Goal: Navigation & Orientation: Understand site structure

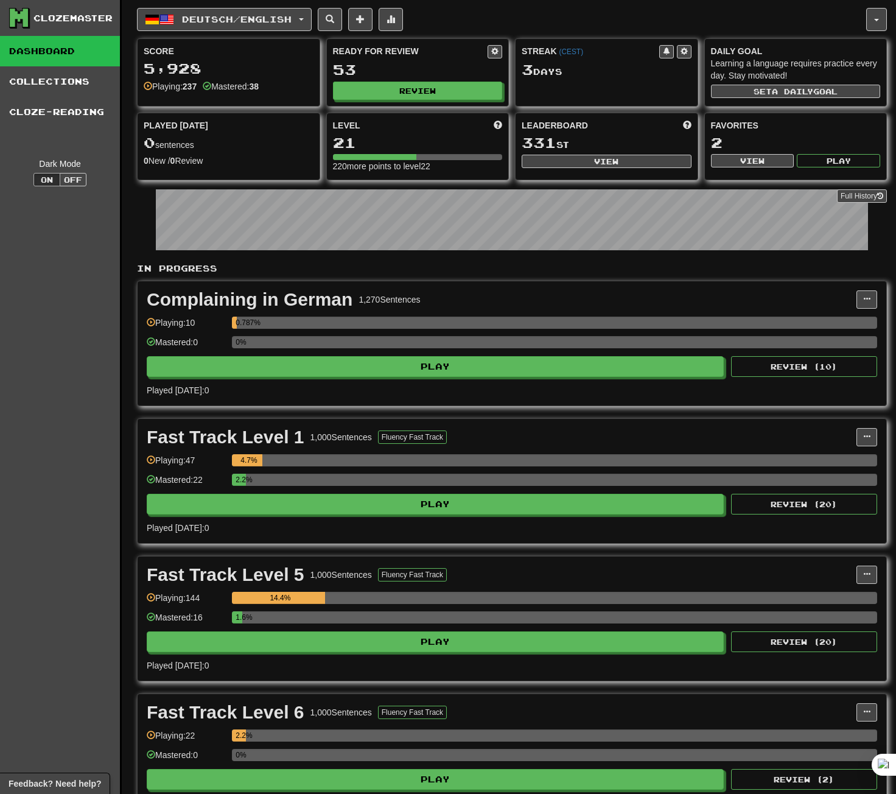
drag, startPoint x: 18, startPoint y: 19, endPoint x: 13, endPoint y: 10, distance: 9.8
drag, startPoint x: 16, startPoint y: 15, endPoint x: 52, endPoint y: 255, distance: 243.2
click at [52, 255] on div "Clozemaster Dashboard Collections Cloze-Reading Dark Mode On Off" at bounding box center [61, 513] width 122 height 1027
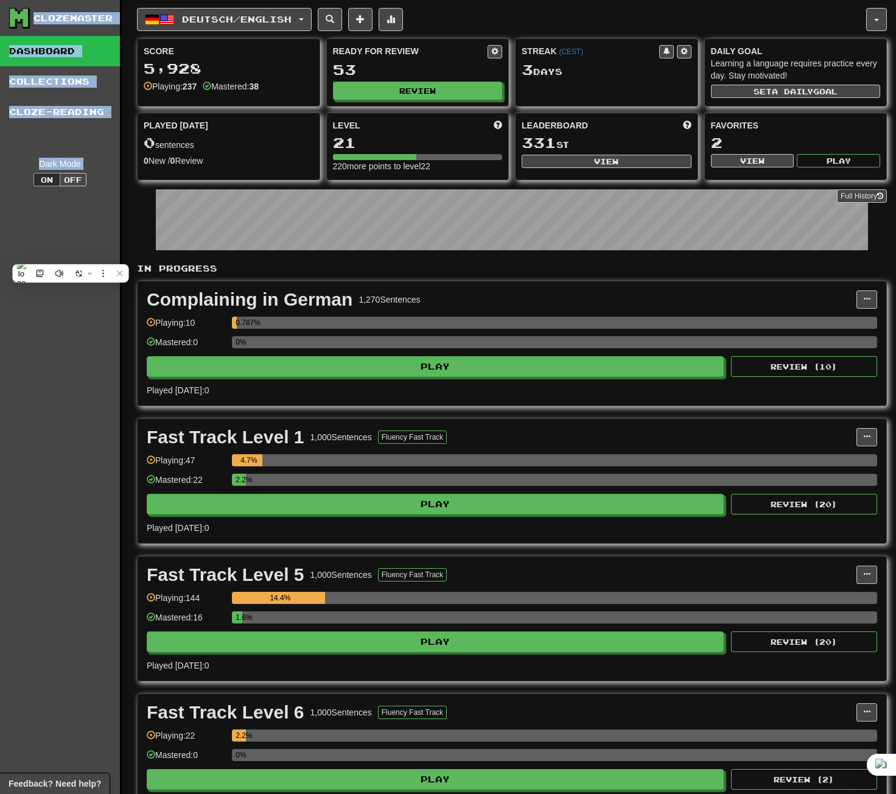
click at [72, 335] on div "Clozemaster Dashboard Collections Cloze-Reading Dark Mode On Off" at bounding box center [61, 513] width 122 height 1027
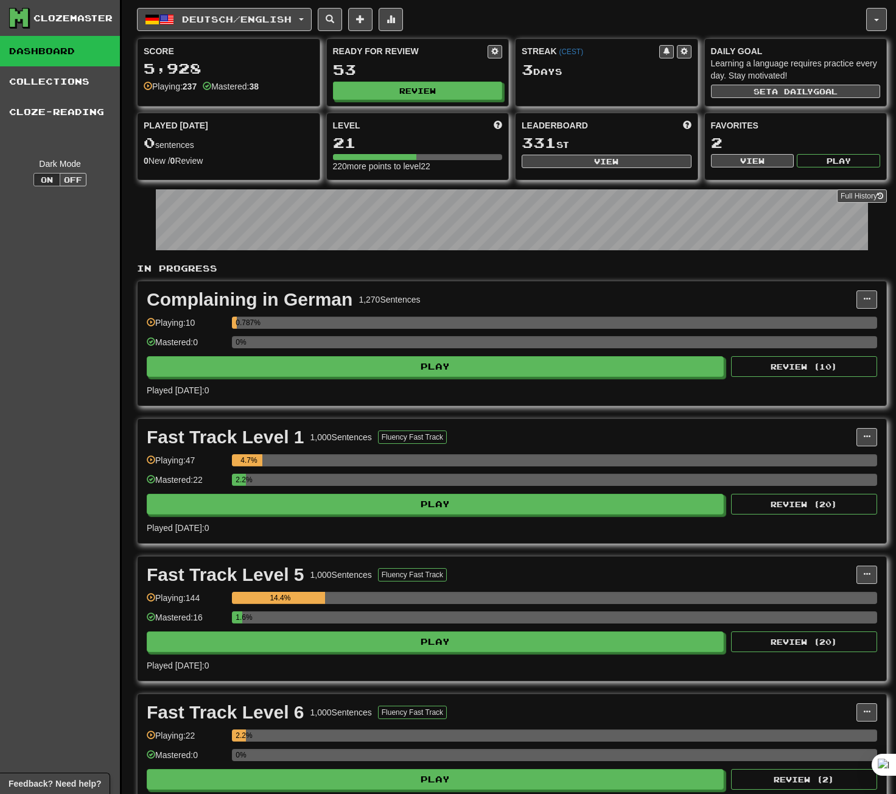
drag, startPoint x: 16, startPoint y: 20, endPoint x: 109, endPoint y: 395, distance: 386.4
click at [66, 434] on div "Clozemaster Dashboard Collections Cloze-Reading Dark Mode On Off" at bounding box center [61, 513] width 122 height 1027
click at [18, 17] on icon at bounding box center [19, 18] width 18 height 18
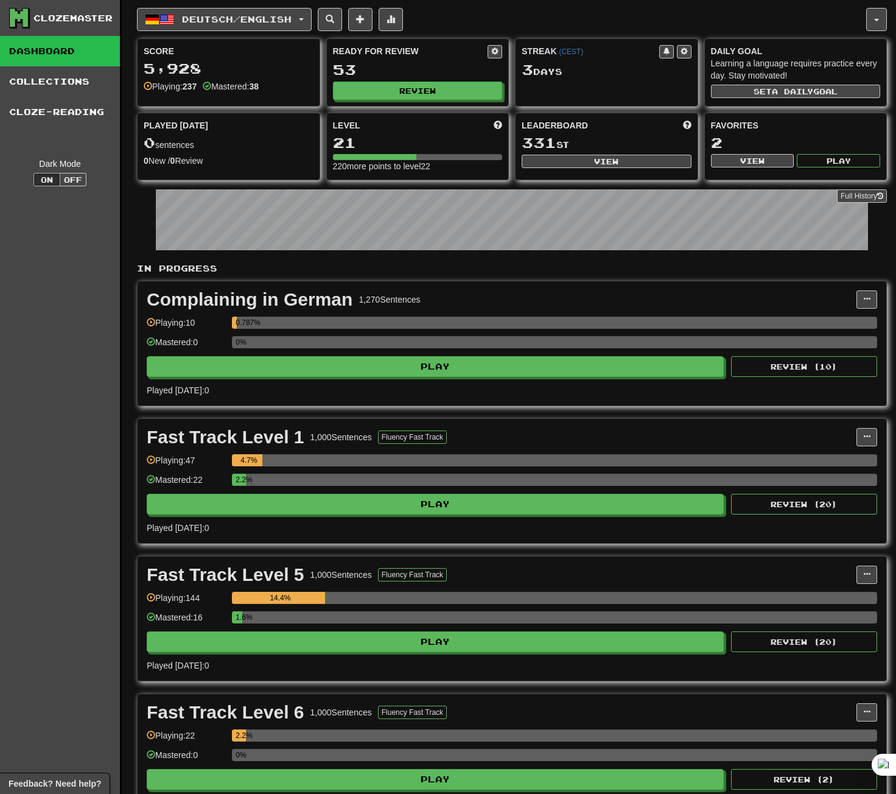
drag, startPoint x: 21, startPoint y: 17, endPoint x: 30, endPoint y: 19, distance: 10.0
click at [30, 19] on div "Clozemaster" at bounding box center [64, 18] width 111 height 21
click at [56, 303] on div "Clozemaster Dashboard Collections Cloze-Reading Dark Mode On Off" at bounding box center [61, 513] width 122 height 1027
